Goal: Find contact information: Find contact information

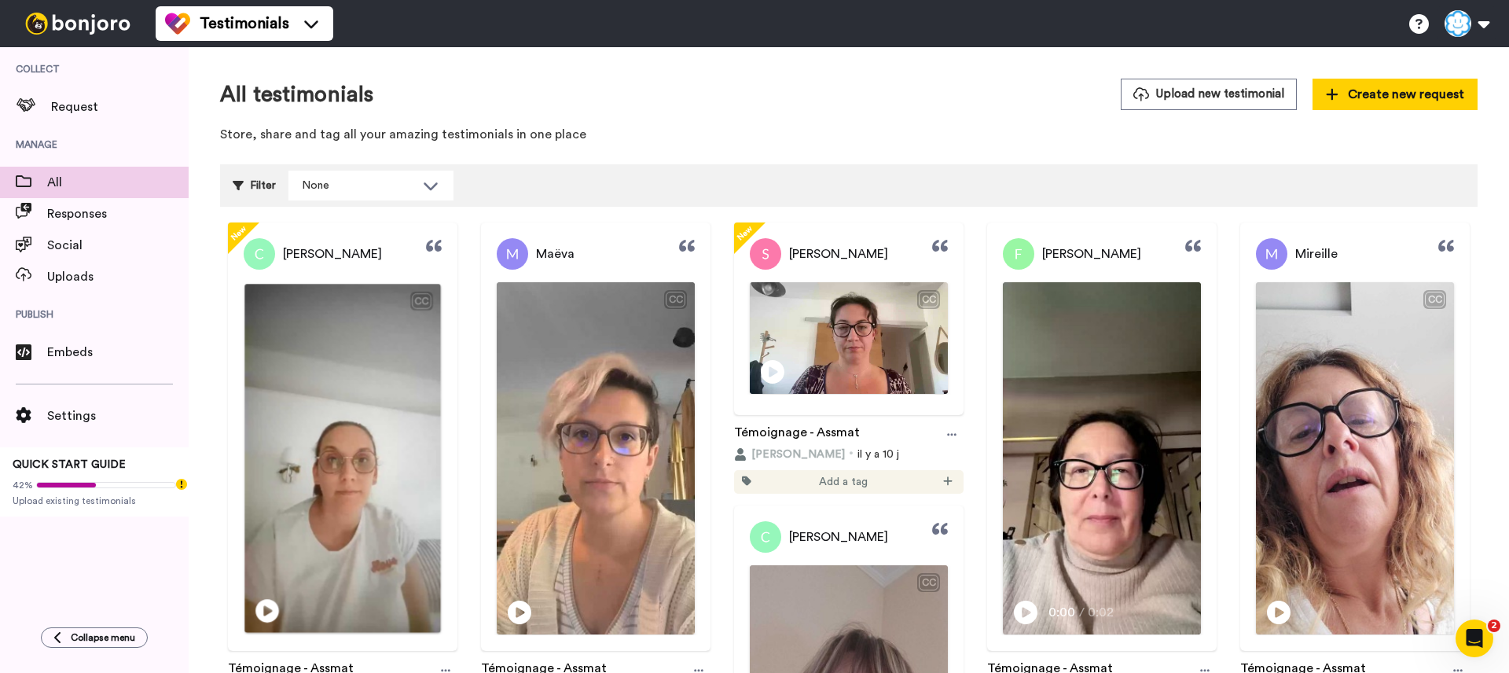
scroll to position [92, 0]
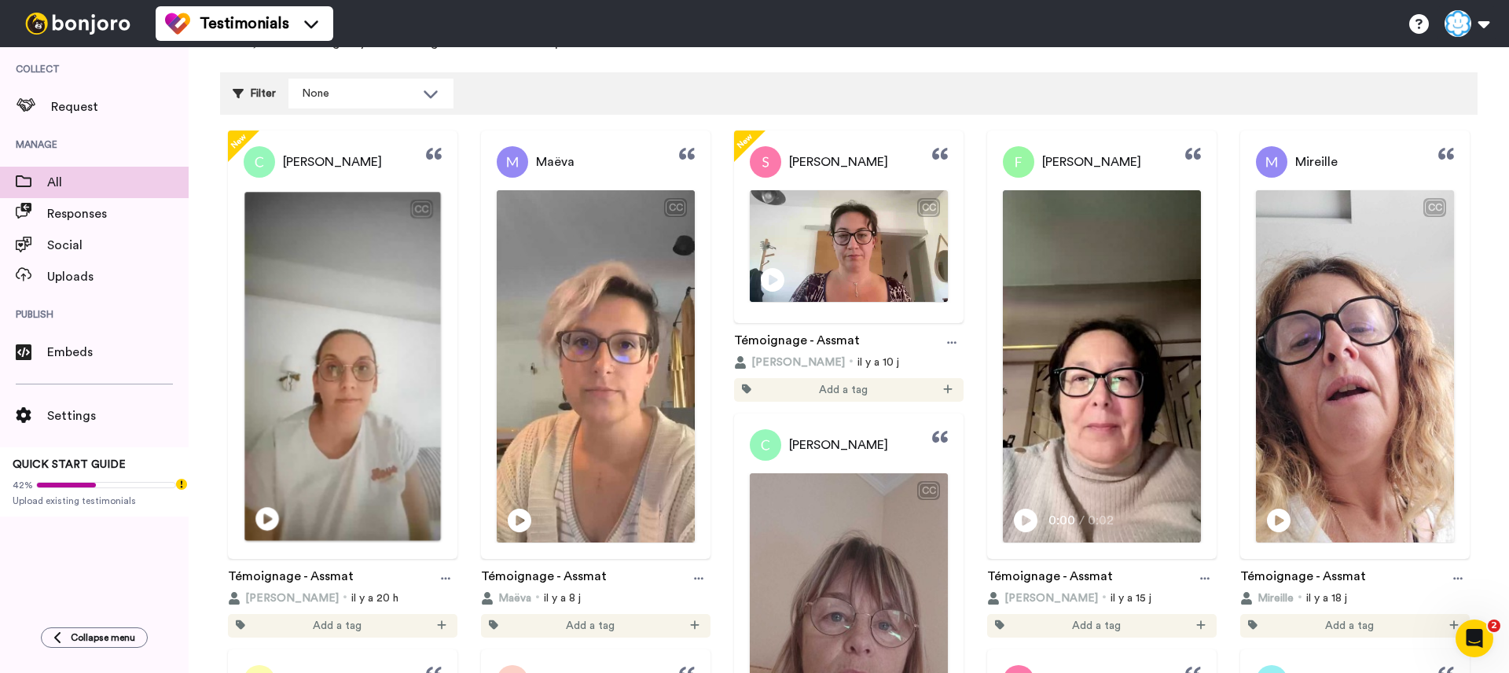
click at [274, 514] on icon at bounding box center [267, 519] width 24 height 24
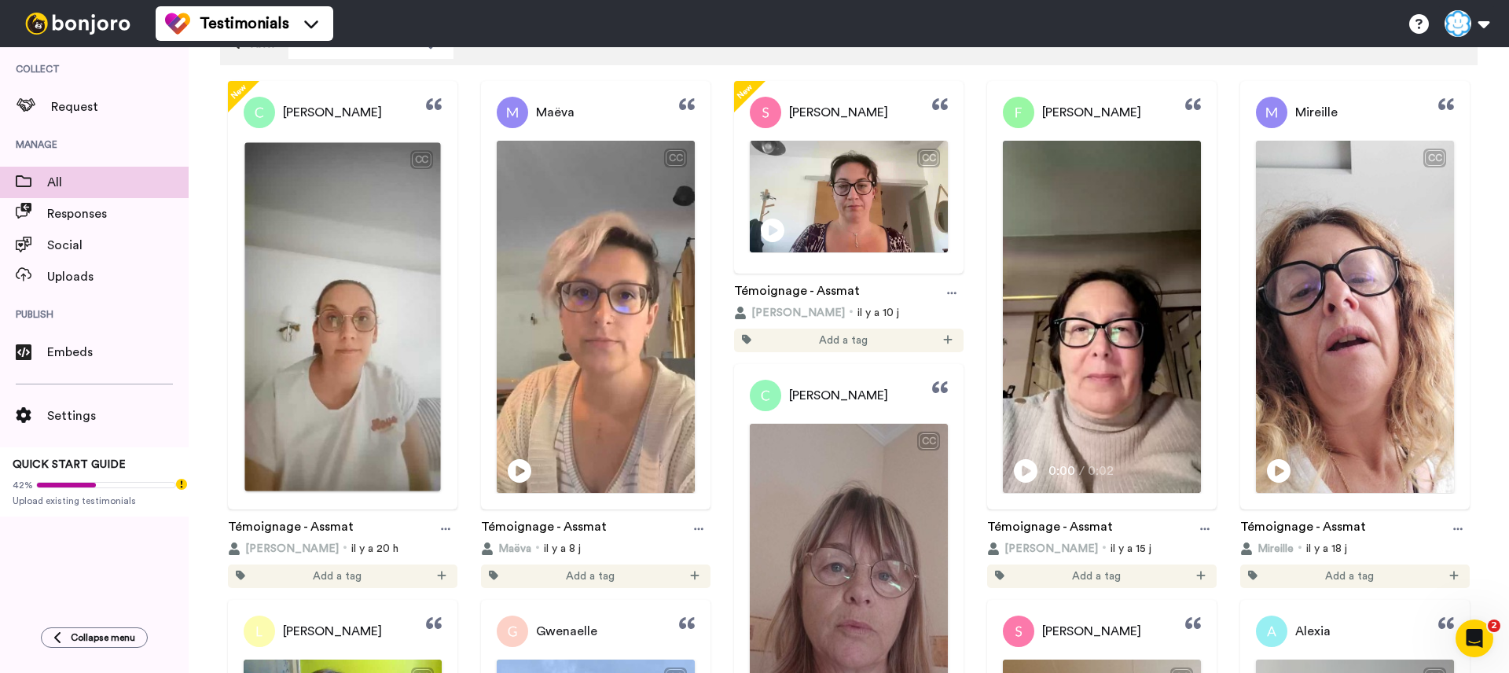
scroll to position [145, 0]
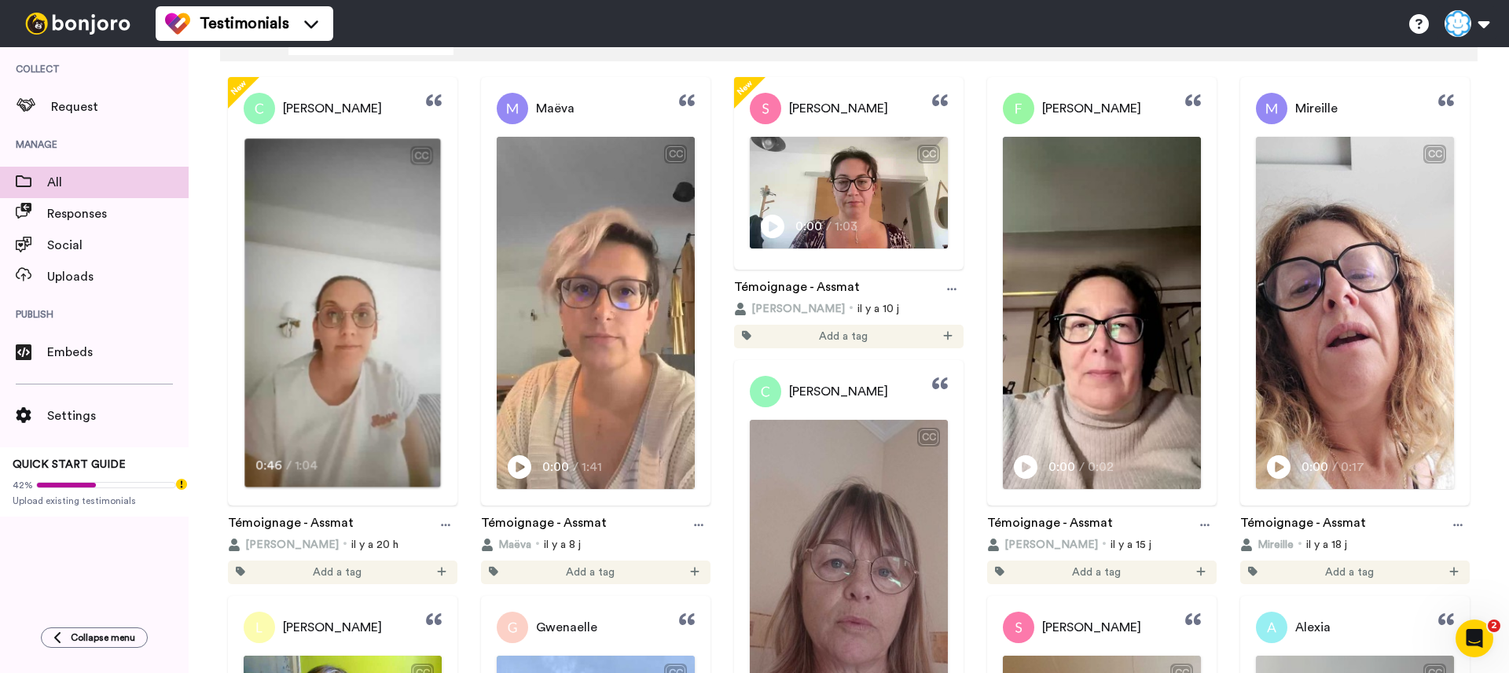
click at [359, 406] on video at bounding box center [342, 312] width 196 height 349
click at [323, 107] on span "[PERSON_NAME]" at bounding box center [332, 108] width 99 height 19
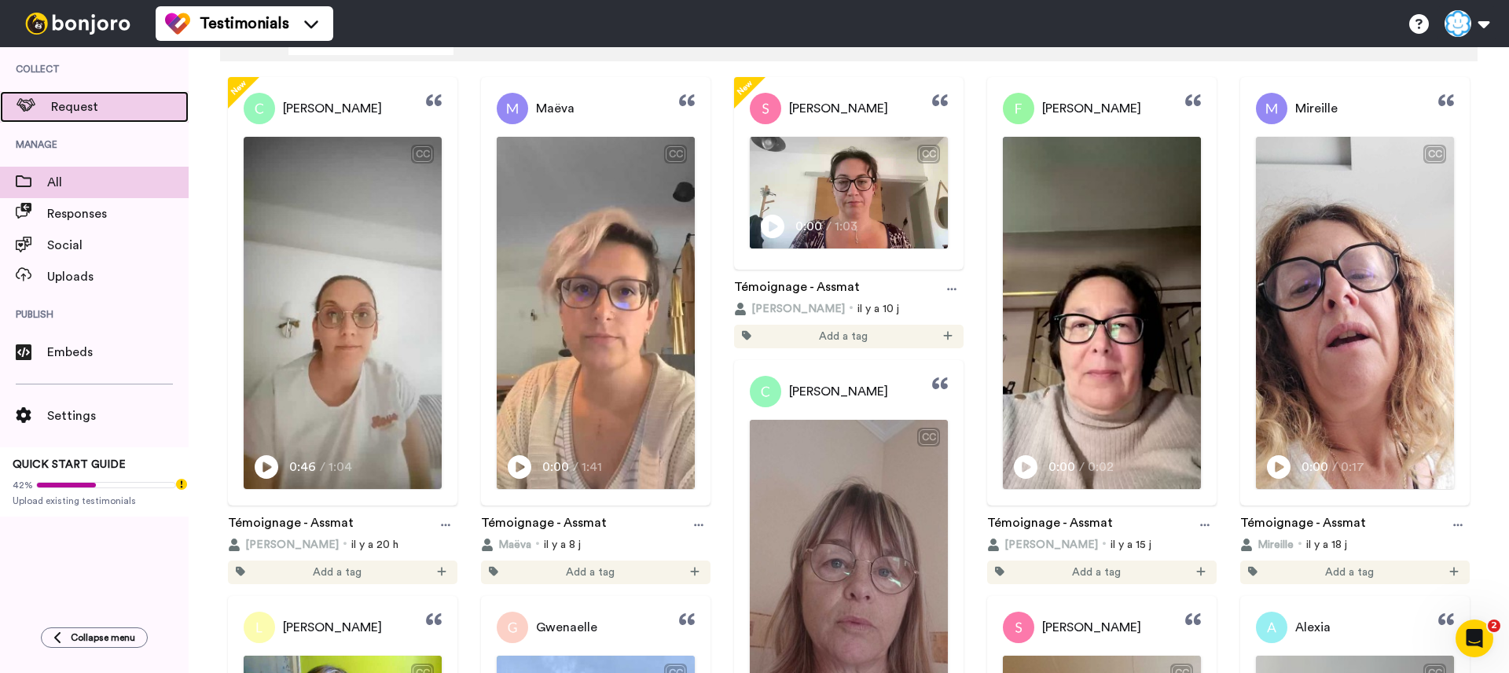
click at [122, 105] on span "Request" at bounding box center [120, 106] width 138 height 19
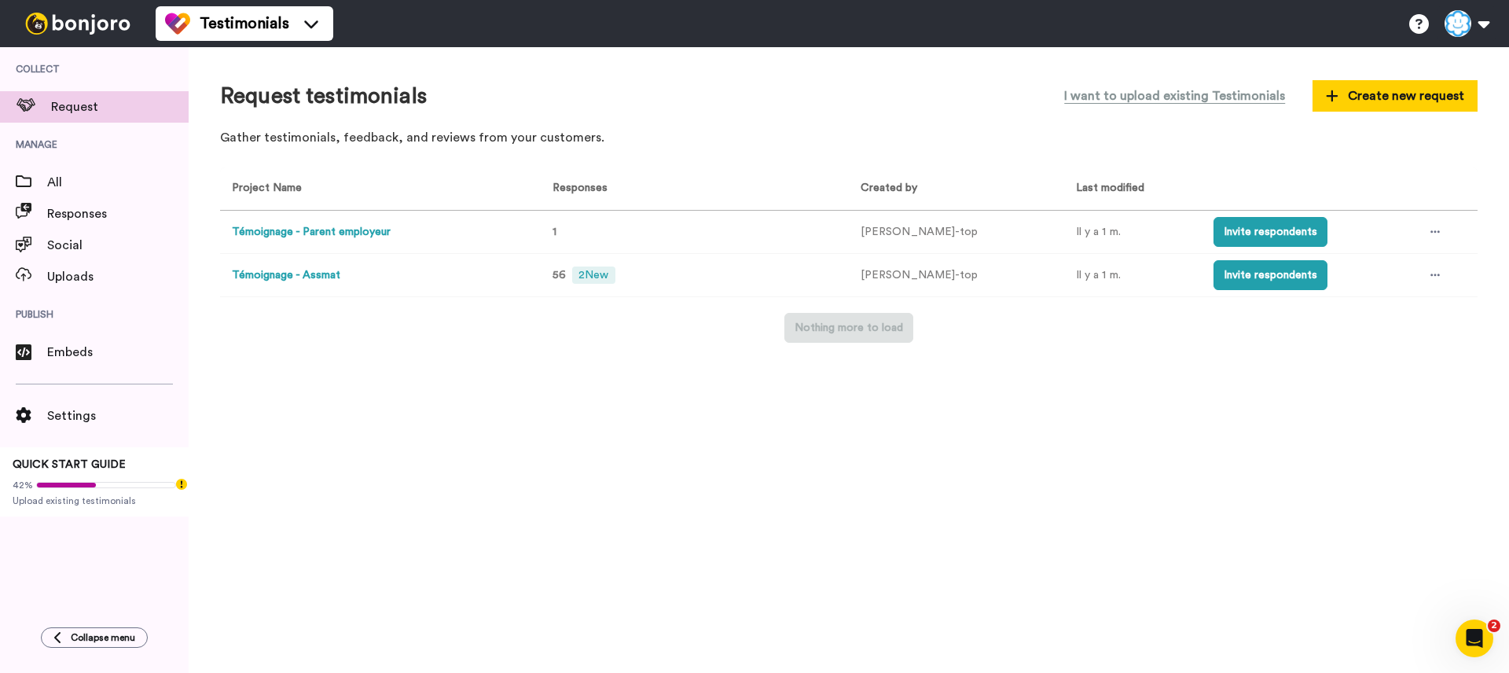
click at [317, 275] on button "Témoignage - Assmat" at bounding box center [286, 275] width 108 height 17
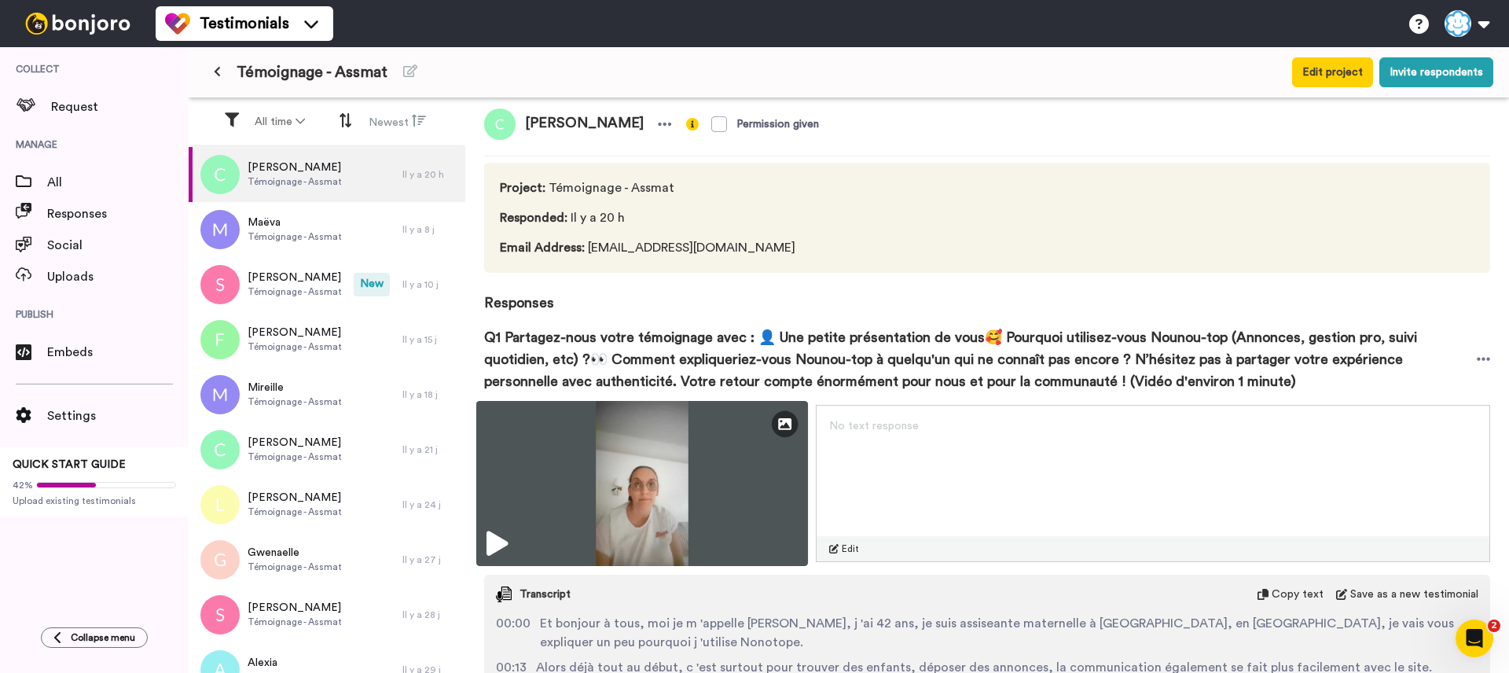
scroll to position [10, 0]
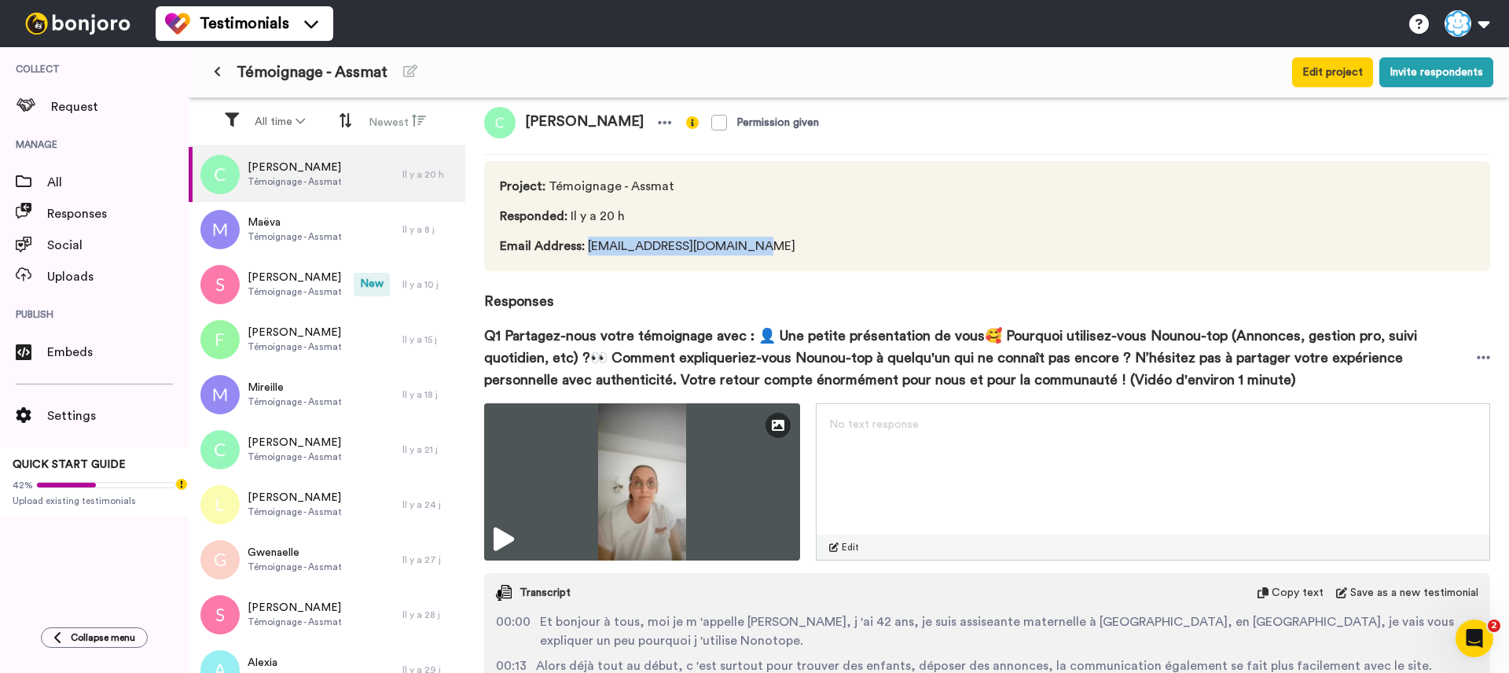
drag, startPoint x: 759, startPoint y: 241, endPoint x: 589, endPoint y: 248, distance: 170.7
click at [589, 248] on span "Email Address : christinedarras@yahoo.com" at bounding box center [651, 246] width 302 height 19
copy span "christinedarras@yahoo.com"
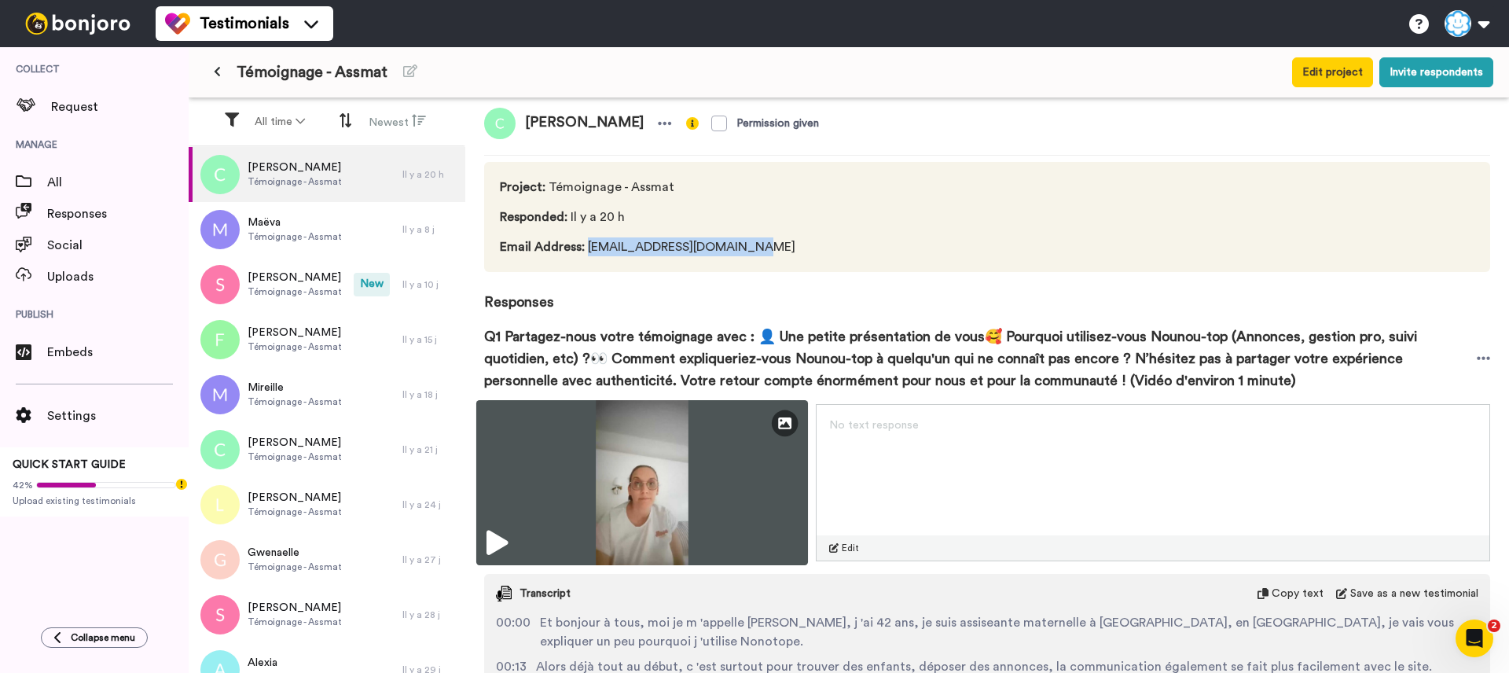
click at [503, 528] on img at bounding box center [642, 482] width 332 height 165
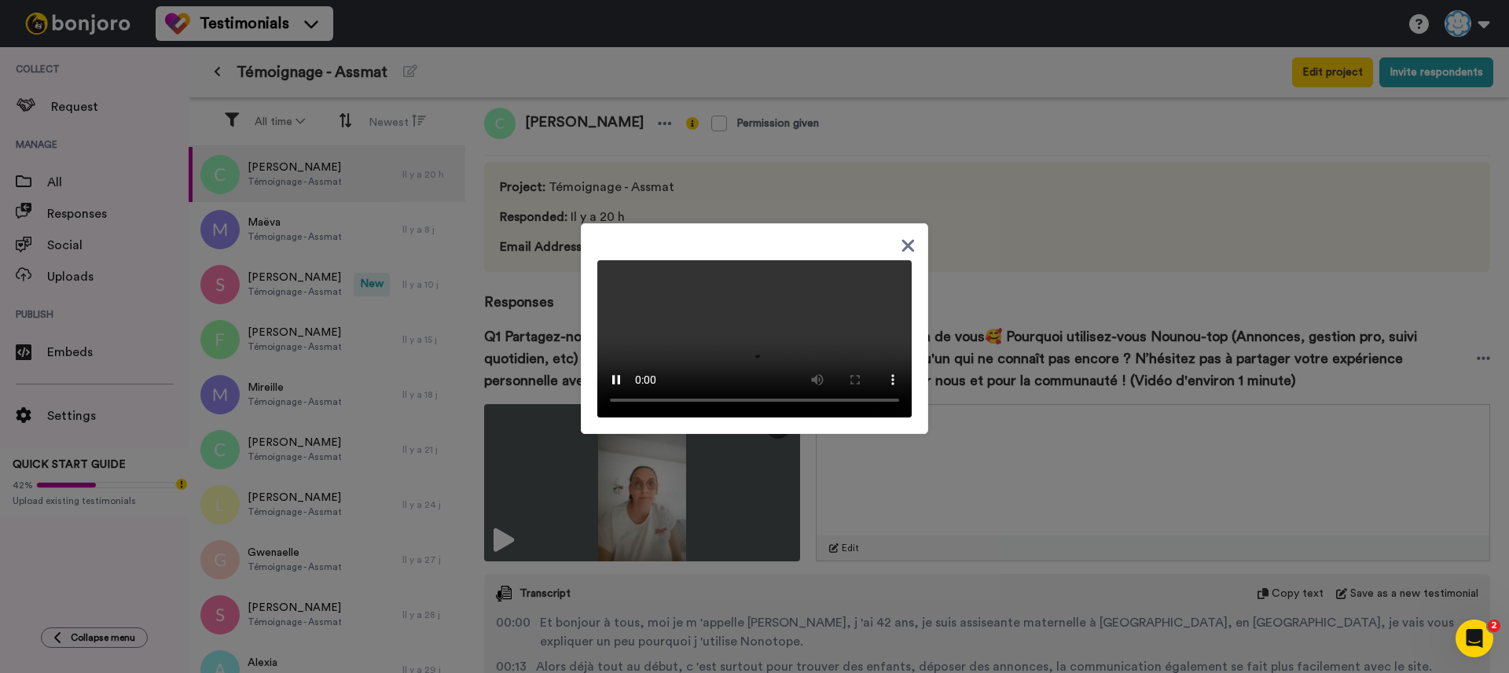
drag, startPoint x: 518, startPoint y: 488, endPoint x: 649, endPoint y: 189, distance: 326.3
click at [519, 485] on div at bounding box center [754, 336] width 1509 height 673
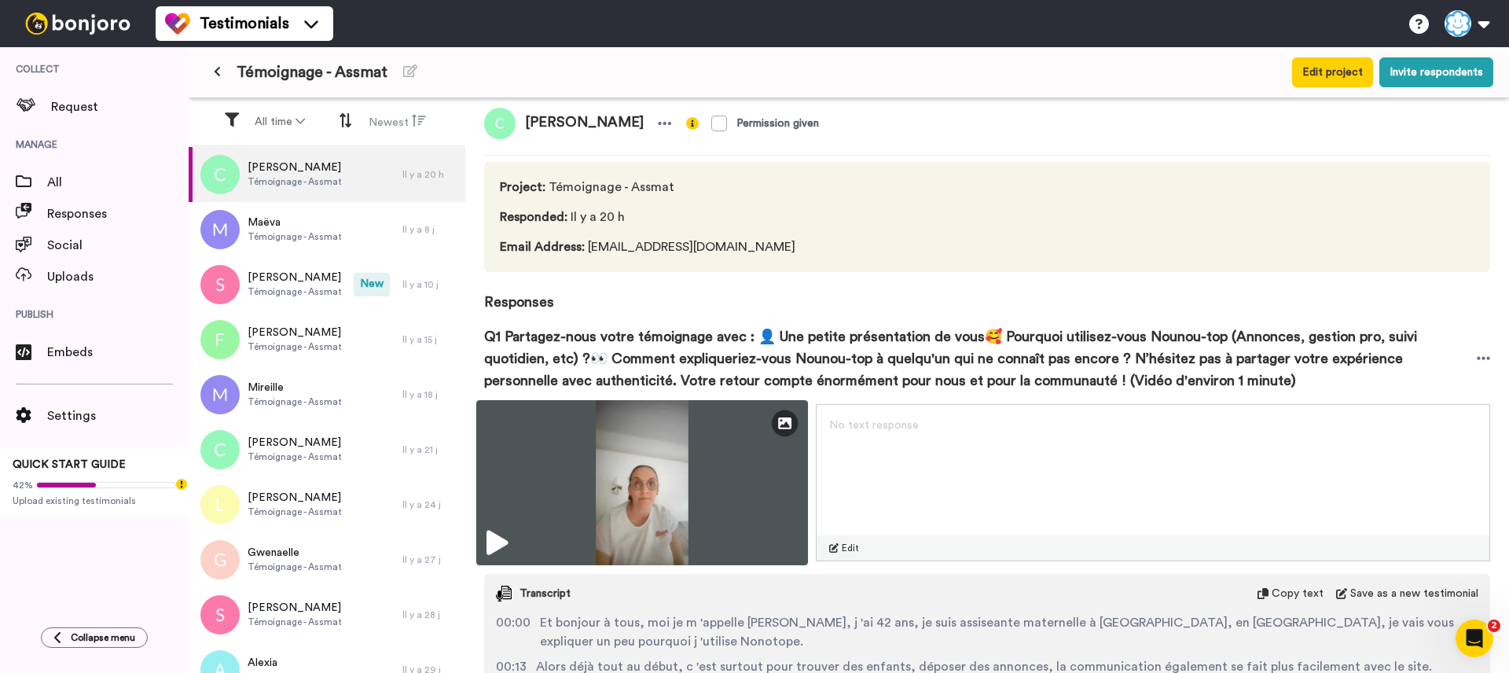
click at [494, 548] on icon at bounding box center [497, 543] width 21 height 25
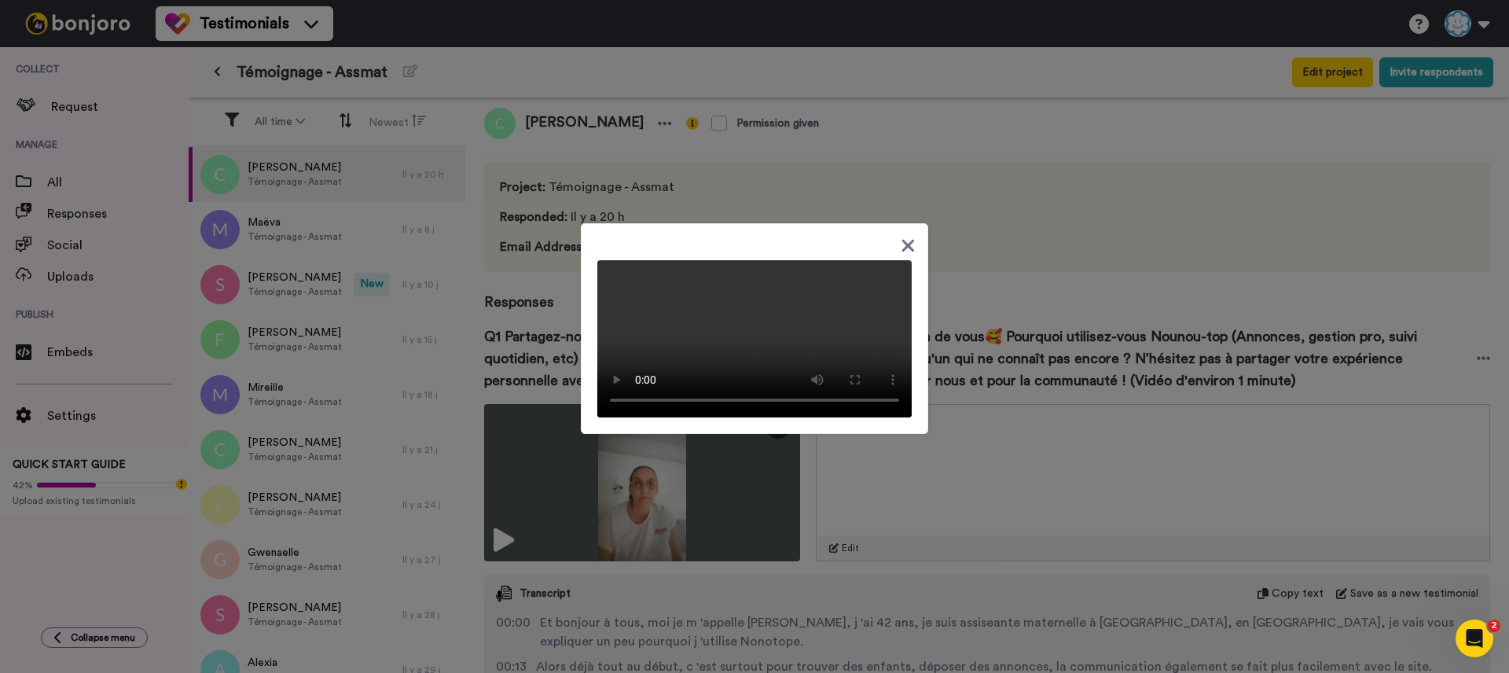
drag, startPoint x: 530, startPoint y: 548, endPoint x: 539, endPoint y: 550, distance: 9.7
click at [530, 548] on div at bounding box center [754, 336] width 1509 height 673
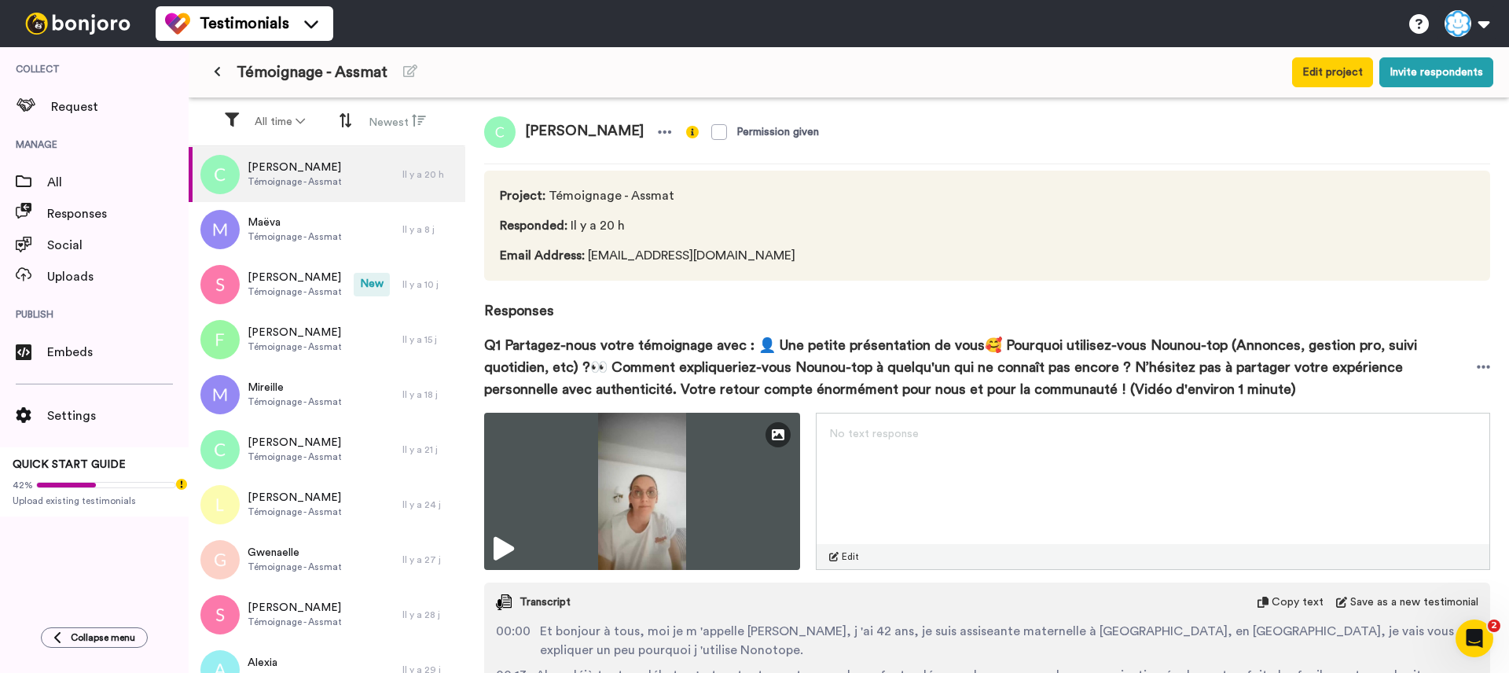
scroll to position [0, 0]
drag, startPoint x: 764, startPoint y: 258, endPoint x: 590, endPoint y: 259, distance: 174.5
click at [590, 259] on span "Email Address : christinedarras@yahoo.com" at bounding box center [651, 256] width 302 height 19
copy span "christinedarras@yahoo.com"
click at [741, 253] on span "Email Address : christinedarras@yahoo.com" at bounding box center [651, 256] width 302 height 19
